Goal: Information Seeking & Learning: Find specific fact

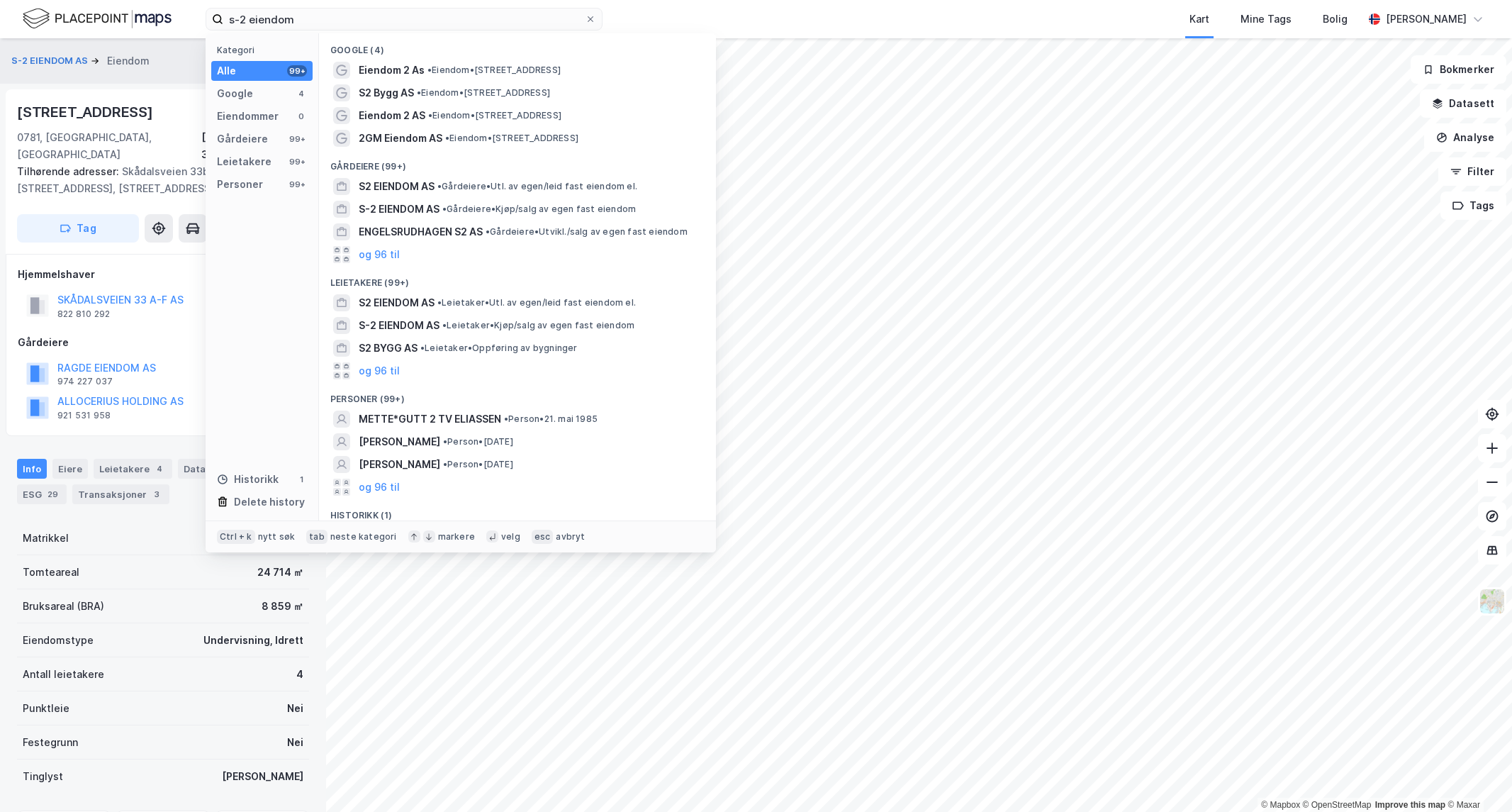
click at [0, 48] on html "s-2 eiendom Kategori Alle 99+ Google 4 Eiendommer 0 Gårdeiere 99+ Leietakere 99…" at bounding box center [756, 406] width 1512 height 812
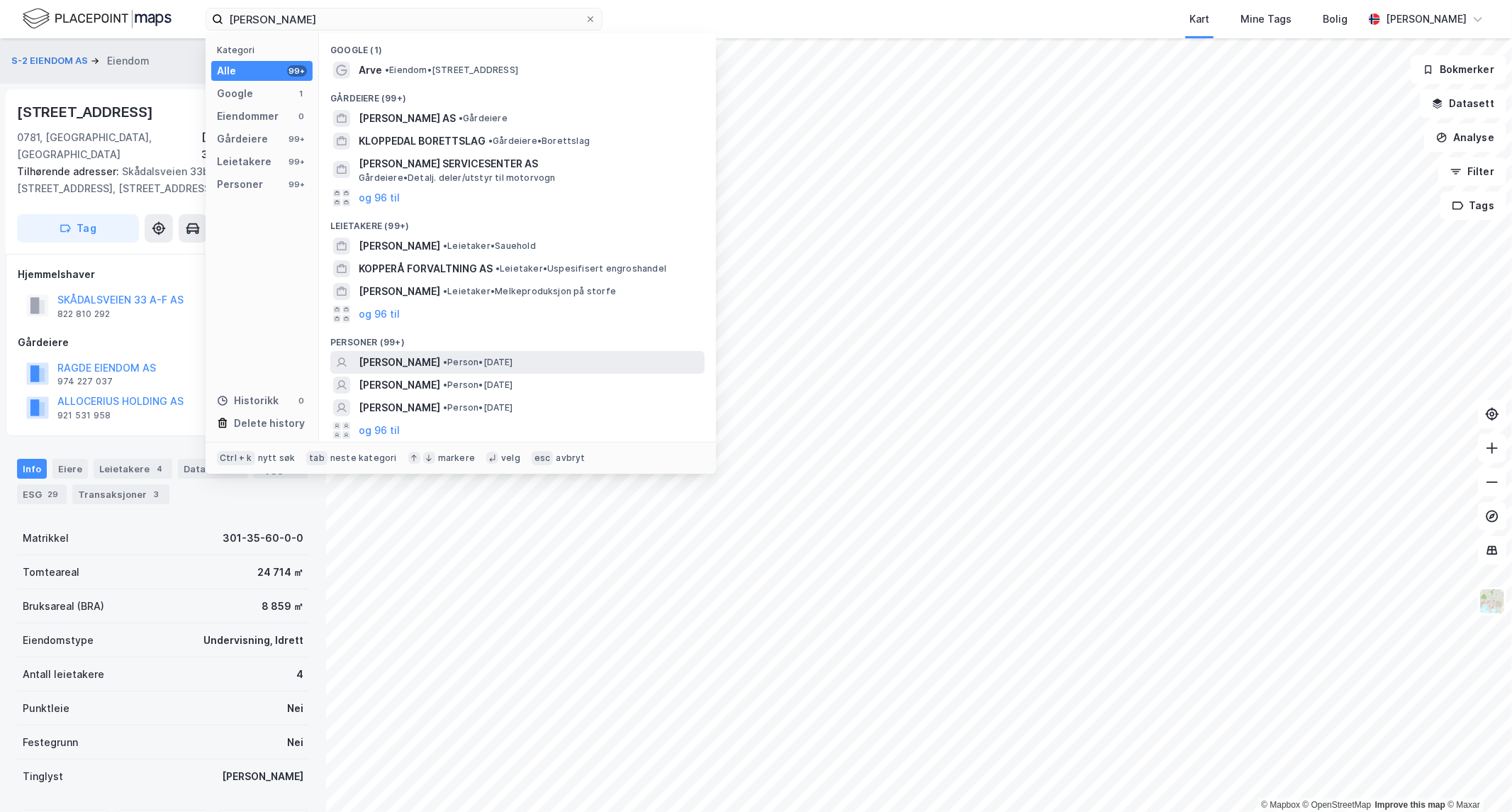
type input "[PERSON_NAME]"
click at [412, 357] on span "[PERSON_NAME]" at bounding box center [399, 362] width 82 height 17
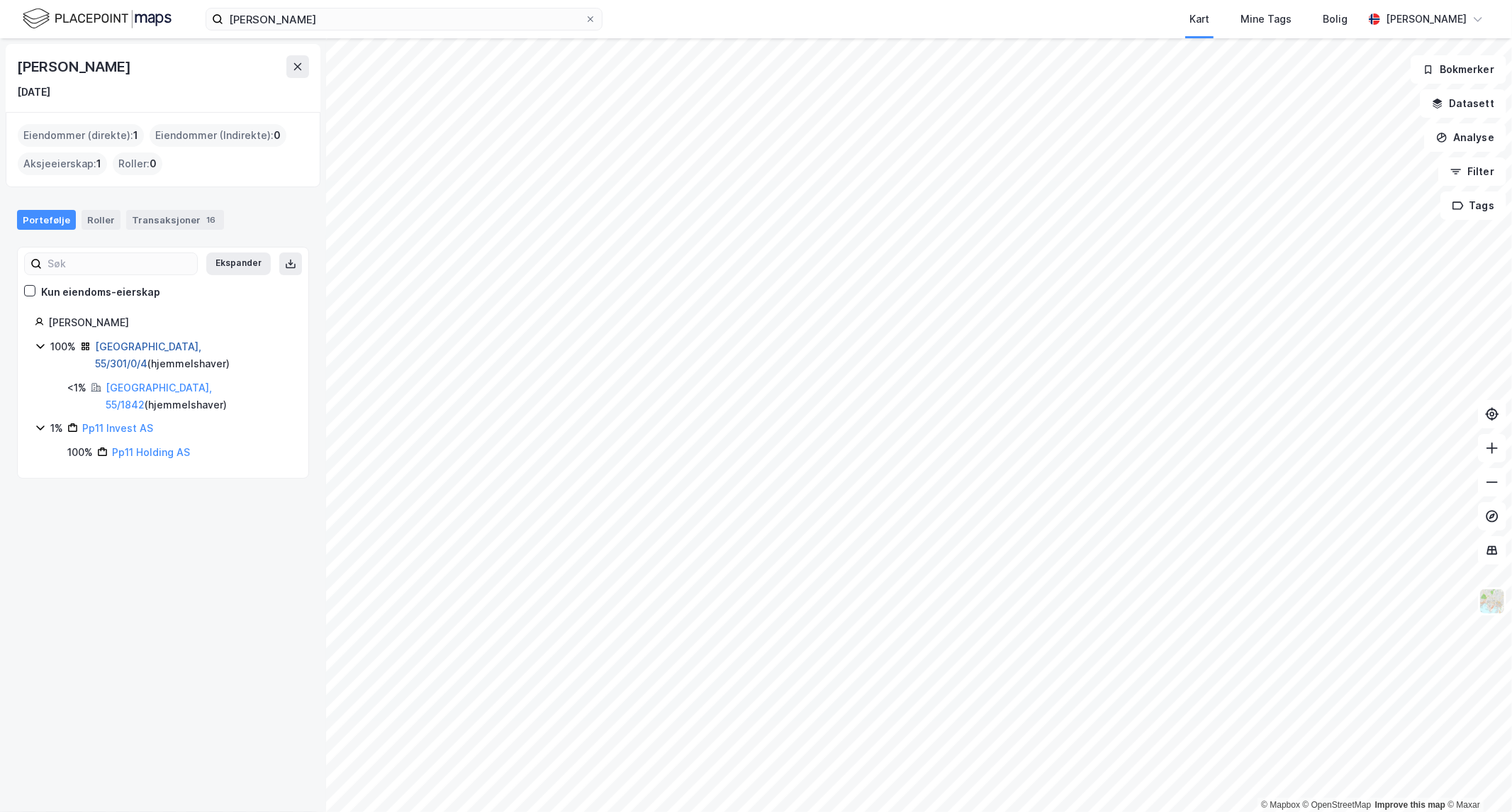
click at [132, 345] on link "[GEOGRAPHIC_DATA], 55/301/0/4" at bounding box center [148, 355] width 106 height 29
